Goal: Task Accomplishment & Management: Manage account settings

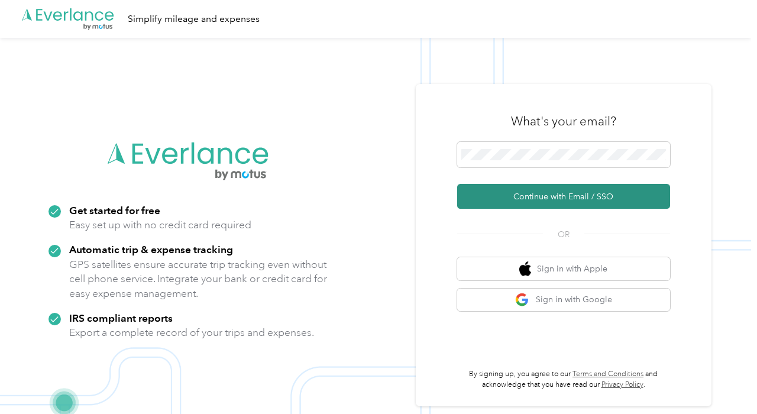
click at [516, 196] on button "Continue with Email / SSO" at bounding box center [563, 196] width 213 height 25
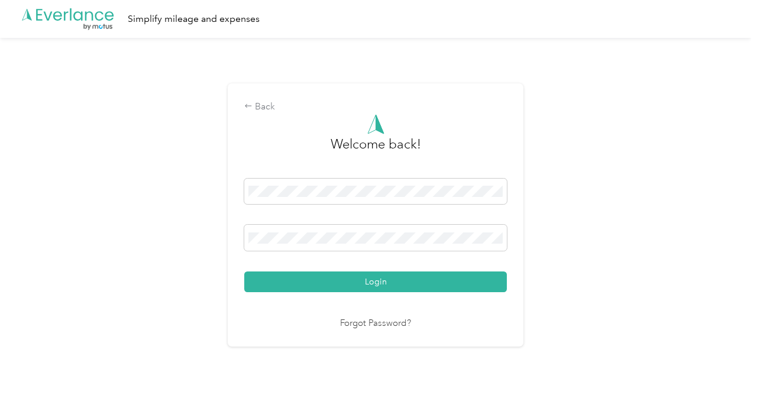
click at [379, 282] on button "Login" at bounding box center [375, 282] width 263 height 21
